Goal: Task Accomplishment & Management: Use online tool/utility

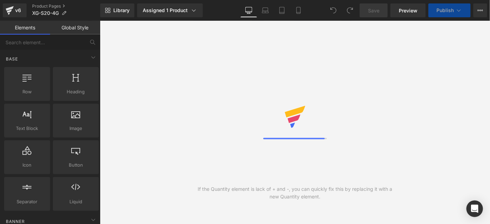
select select "pictures-first"
select select
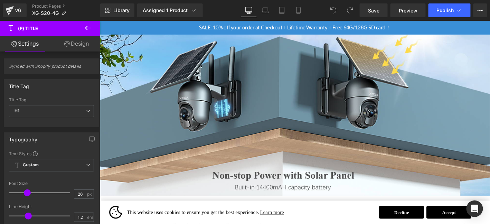
scroll to position [841, 0]
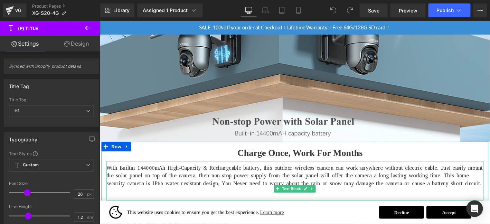
click at [150, 181] on p "With Builtin 144000mAh High-Capacity & Rechargeable battery, this outdoor wirel…" at bounding box center [308, 186] width 405 height 25
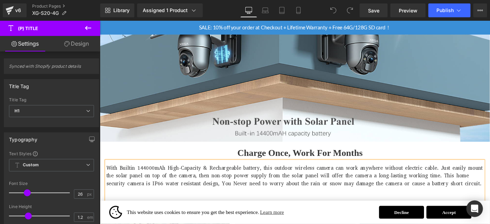
click at [154, 176] on p "With Builtin 144000mAh High-Capacity & Rechargeable battery, this outdoor wirel…" at bounding box center [308, 186] width 405 height 25
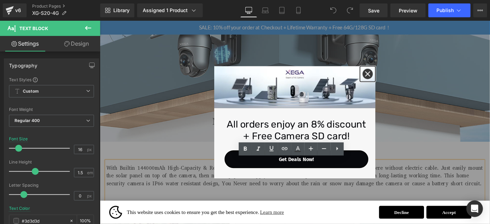
click at [386, 79] on icon "close icon" at bounding box center [387, 78] width 6 height 6
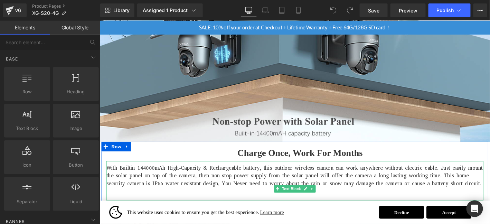
click at [154, 176] on p "With Builtin 144000mAh High-Capacity & Rechargeable battery, this outdoor wirel…" at bounding box center [308, 186] width 405 height 25
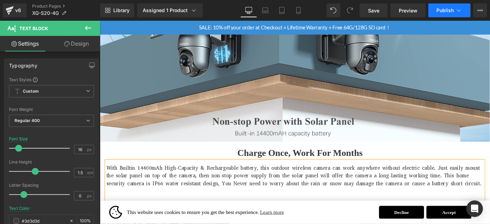
click at [449, 12] on span "Publish" at bounding box center [445, 11] width 17 height 6
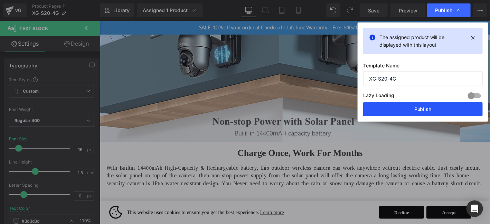
click at [436, 107] on button "Publish" at bounding box center [423, 109] width 120 height 14
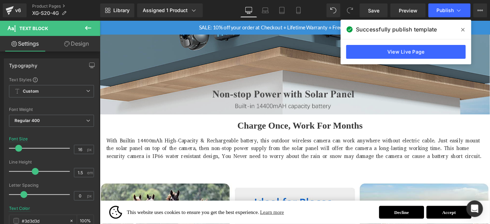
scroll to position [910, 0]
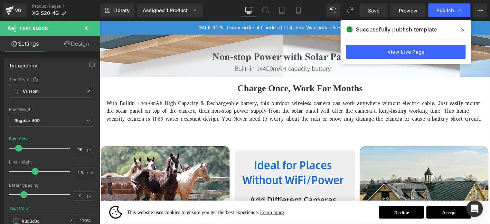
drag, startPoint x: 463, startPoint y: 23, endPoint x: 463, endPoint y: 27, distance: 4.1
click at [463, 23] on div "Successfully publish template" at bounding box center [406, 29] width 131 height 19
click at [463, 28] on icon at bounding box center [463, 30] width 3 height 6
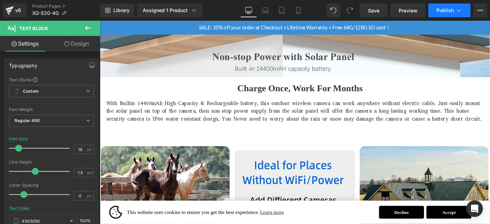
click at [448, 13] on span "Publish" at bounding box center [445, 11] width 17 height 6
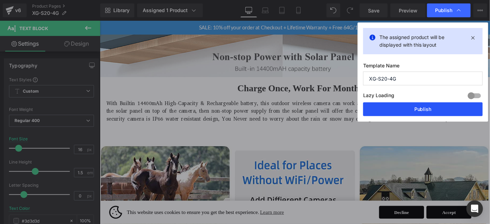
drag, startPoint x: 428, startPoint y: 111, endPoint x: 34, endPoint y: 217, distance: 408.1
click at [428, 111] on button "Publish" at bounding box center [423, 109] width 120 height 14
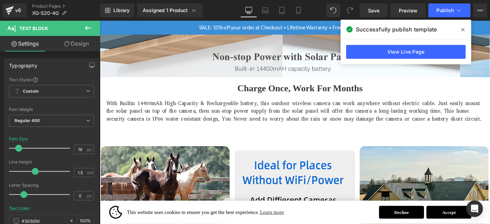
click at [426, 146] on div "Charge Once, Work For Months Text Block With Builtin 14400mAh High-Capacity & R…" at bounding box center [308, 117] width 415 height 73
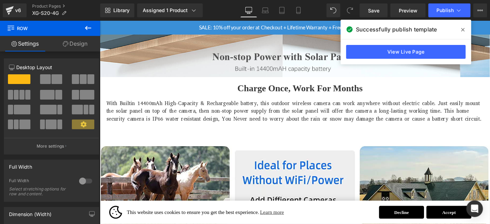
click at [460, 30] on span at bounding box center [463, 29] width 11 height 11
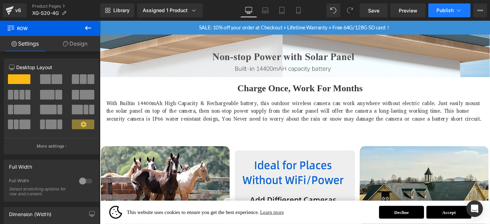
click at [448, 11] on span "Publish" at bounding box center [445, 11] width 17 height 6
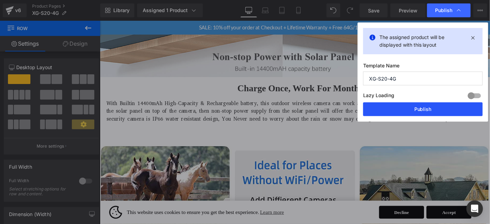
click at [428, 112] on button "Publish" at bounding box center [423, 109] width 120 height 14
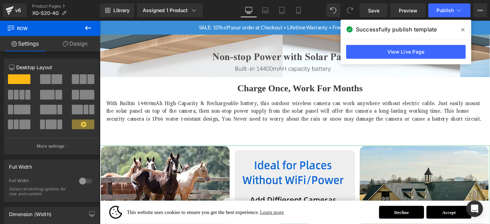
click at [478, 141] on div "Charge Once, Work For Months Text Block With Builtin 14400mAh High-Capacity & R…" at bounding box center [308, 117] width 415 height 73
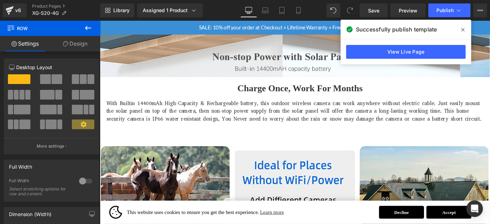
click at [465, 33] on span at bounding box center [463, 29] width 11 height 11
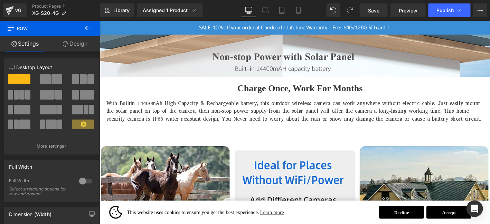
click at [488, 28] on div "SALE: 10% off your order at Checkout + Lifetime Warranty + Free 64G/128G SD car…" at bounding box center [309, 27] width 418 height 15
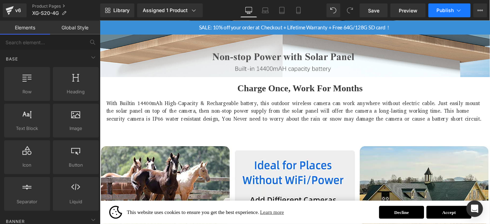
click at [459, 10] on icon at bounding box center [459, 10] width 7 height 7
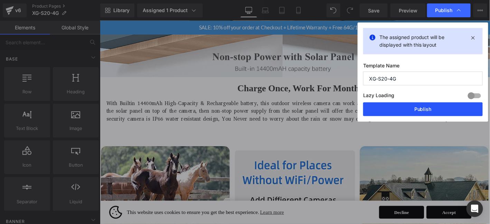
click at [432, 108] on button "Publish" at bounding box center [423, 109] width 120 height 14
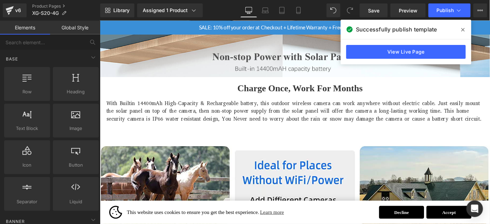
click at [325, 119] on p "With Builtin 14400mAh High-Capacity & Rechargeable battery, this outdoor wirele…" at bounding box center [308, 117] width 405 height 25
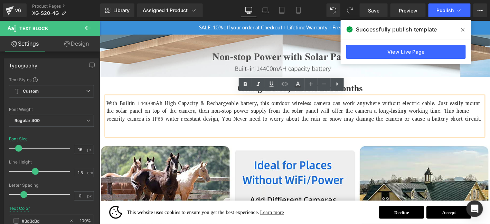
click at [463, 29] on icon at bounding box center [463, 29] width 3 height 3
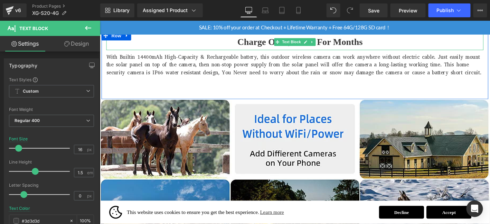
scroll to position [968, 0]
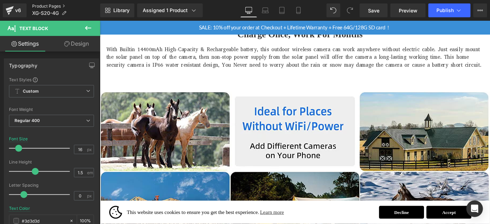
click at [56, 4] on link "Product Pages" at bounding box center [66, 6] width 68 height 6
